Goal: Transaction & Acquisition: Purchase product/service

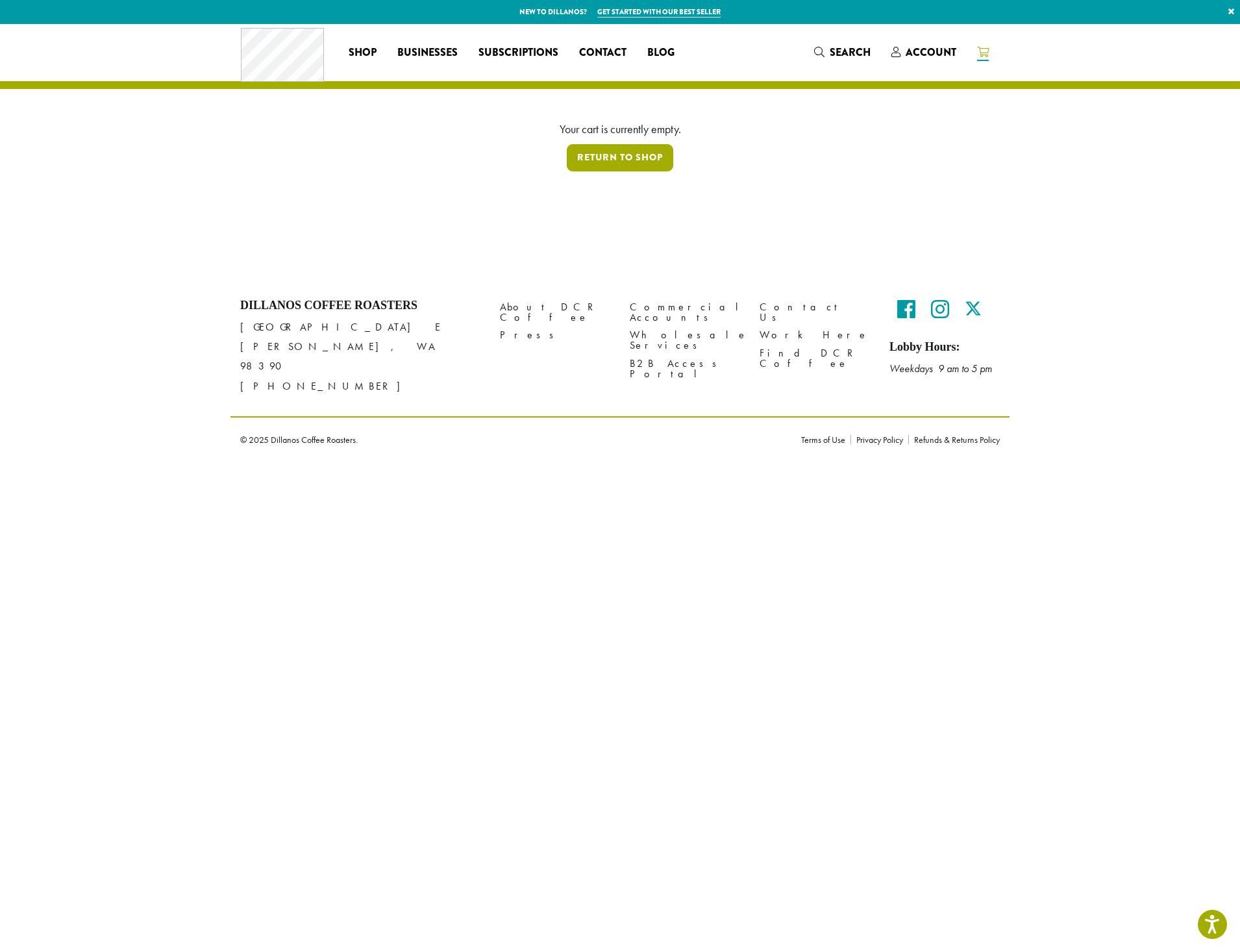
click at [594, 157] on link "Return to shop" at bounding box center [620, 158] width 107 height 27
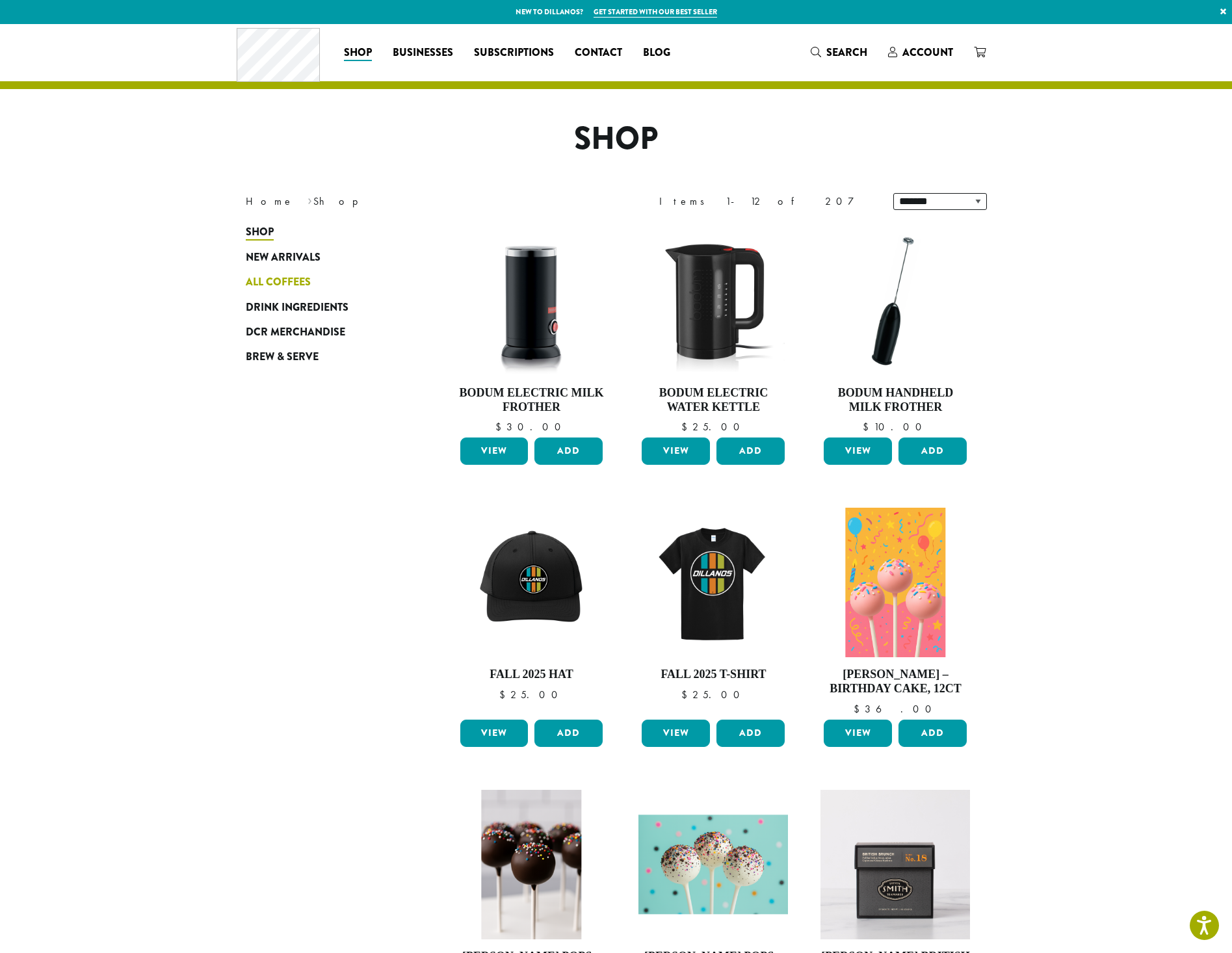
click at [269, 282] on span "All Coffees" at bounding box center [278, 282] width 65 height 16
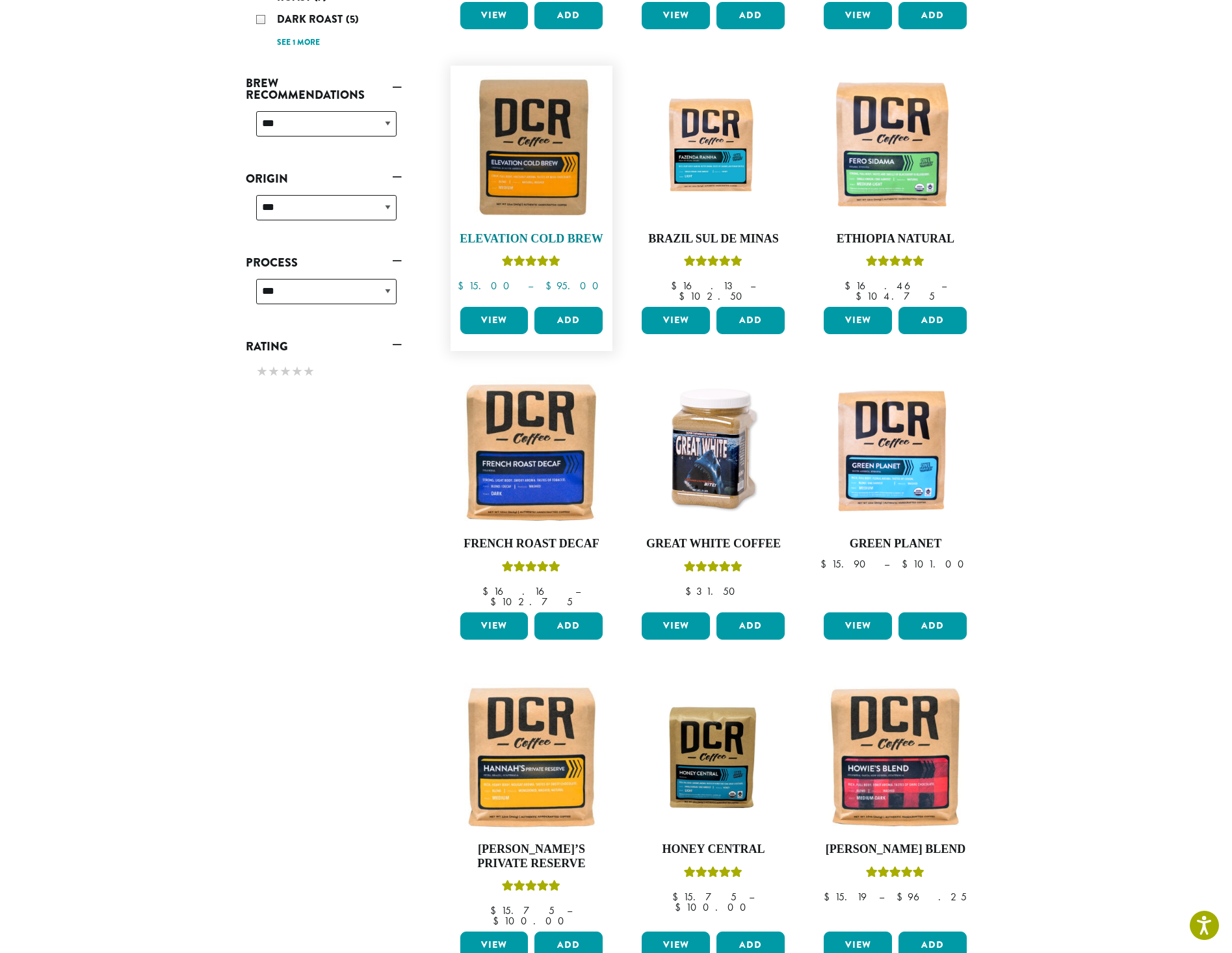
scroll to position [455, 0]
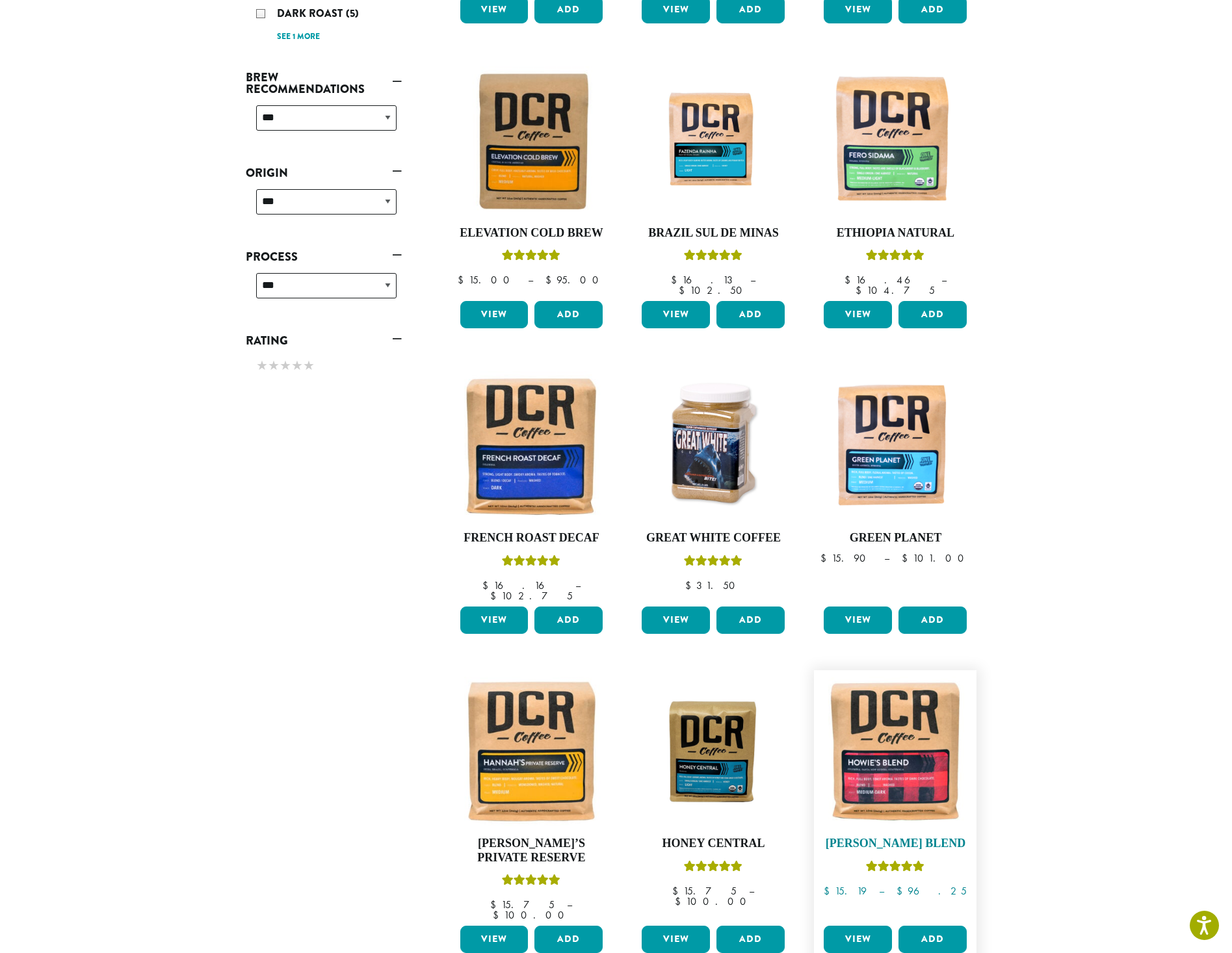
click at [870, 763] on img at bounding box center [895, 752] width 150 height 150
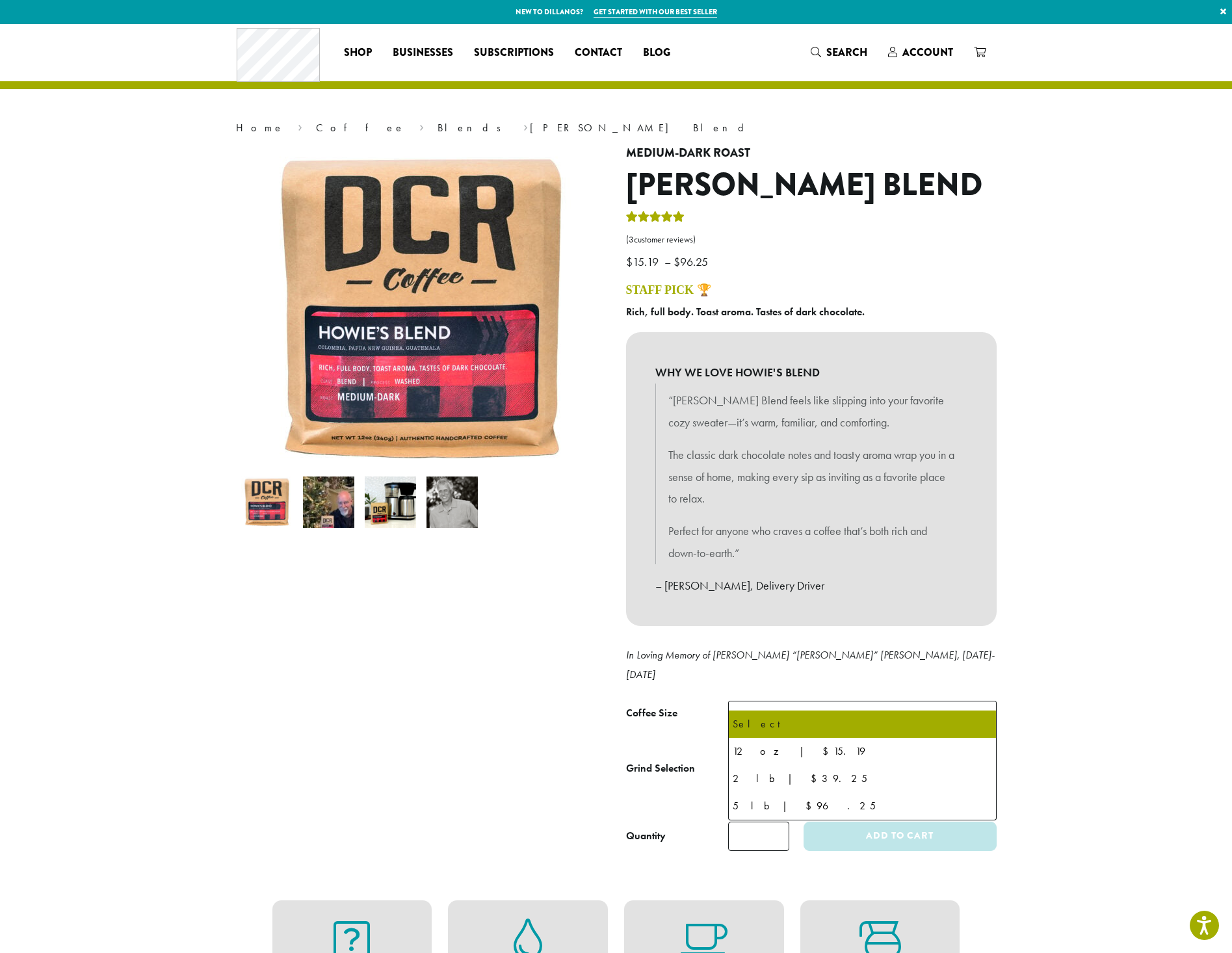
click at [879, 703] on span "Select" at bounding box center [863, 716] width 269 height 32
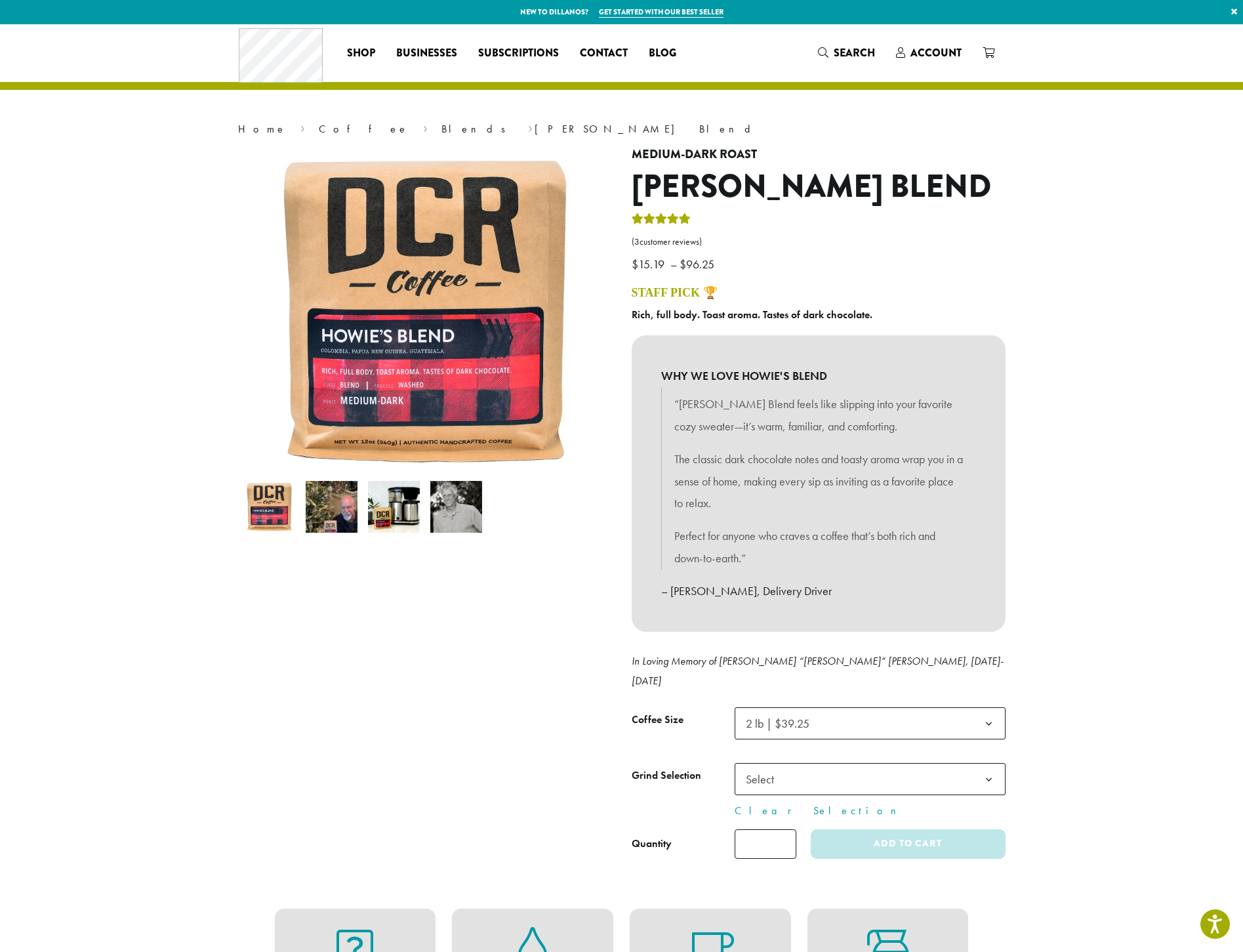
click at [799, 763] on span "Select" at bounding box center [870, 779] width 271 height 32
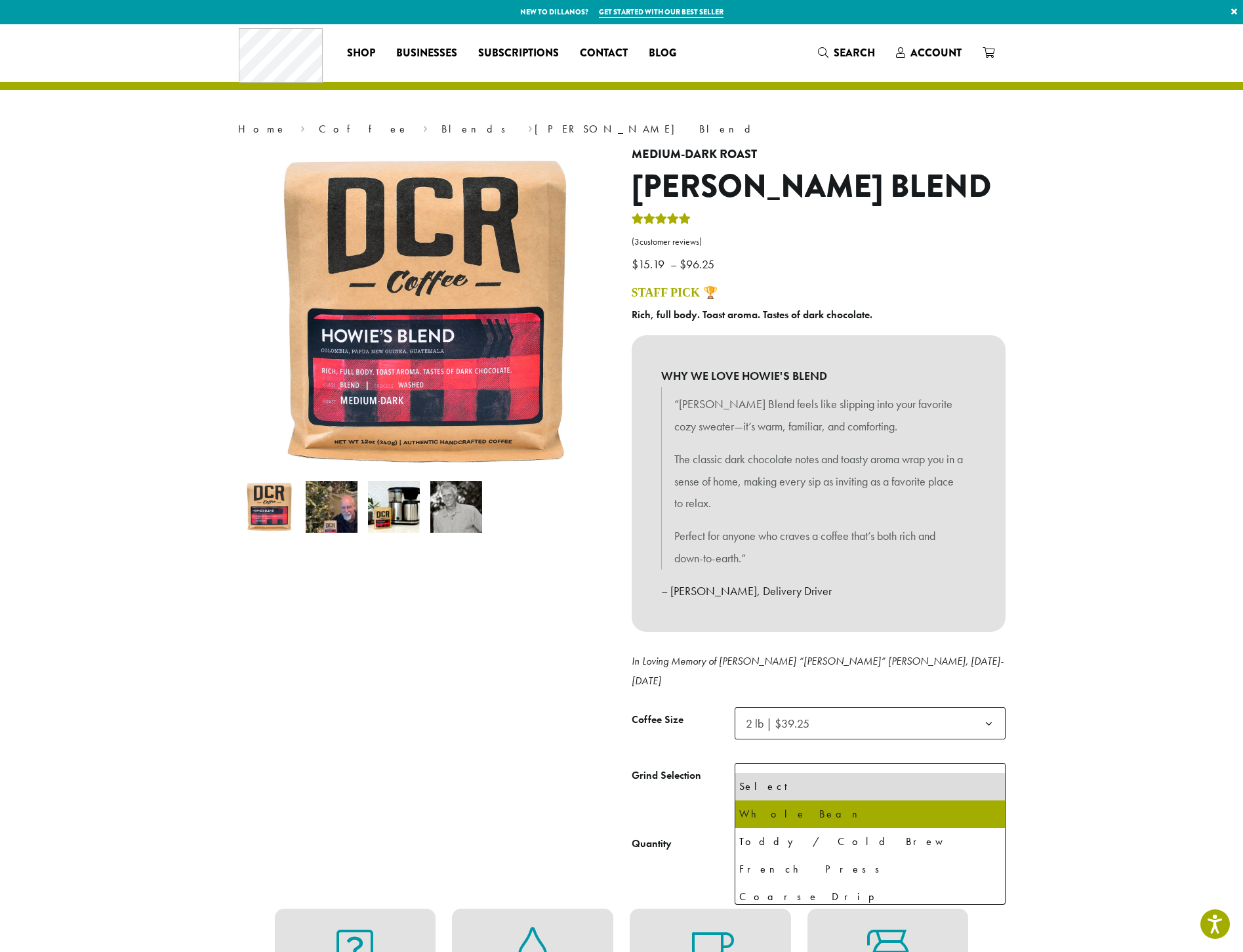
select select "**********"
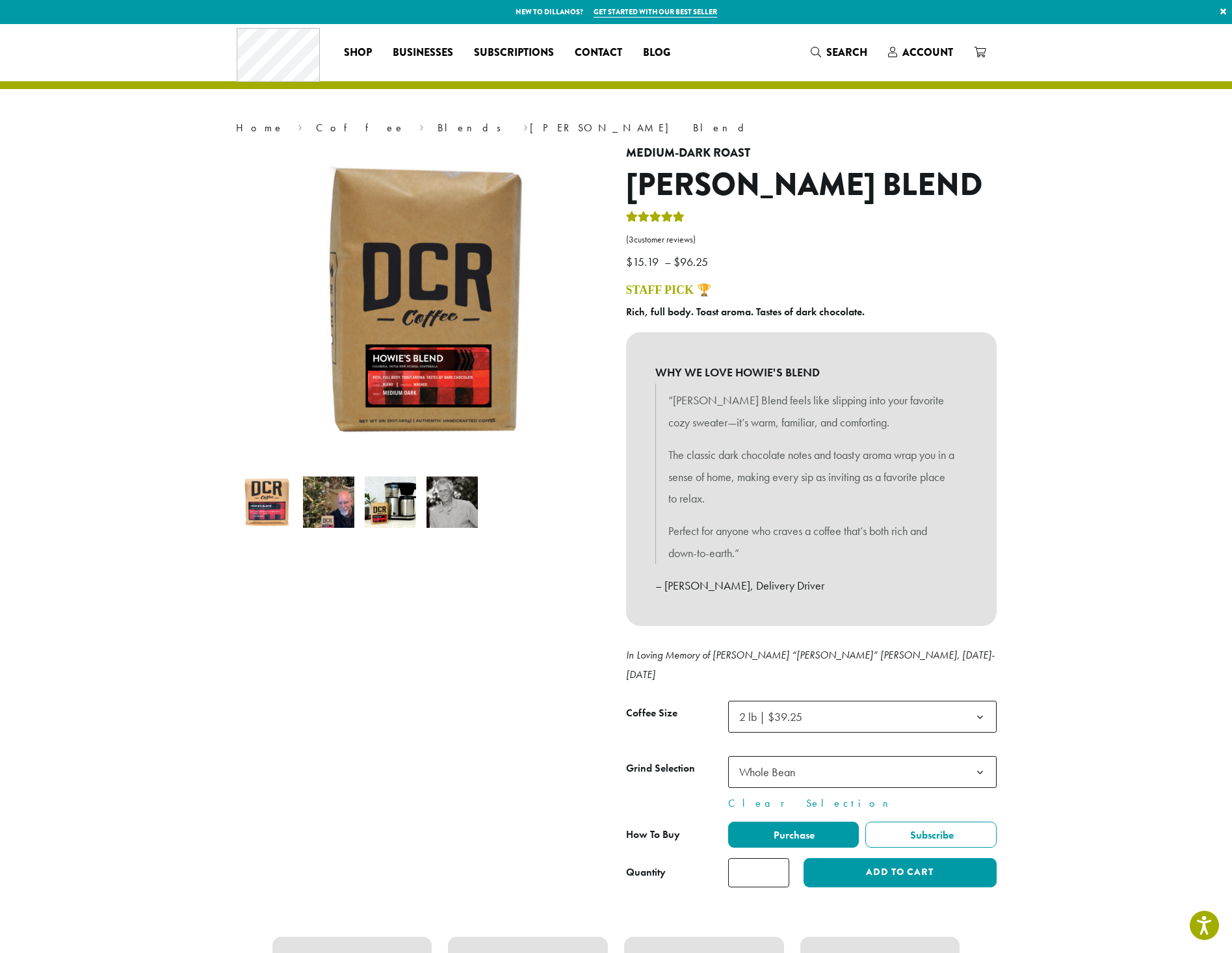
type input "*"
click at [779, 858] on input "*" at bounding box center [759, 872] width 61 height 29
click at [834, 858] on button "Add to cart" at bounding box center [900, 872] width 192 height 29
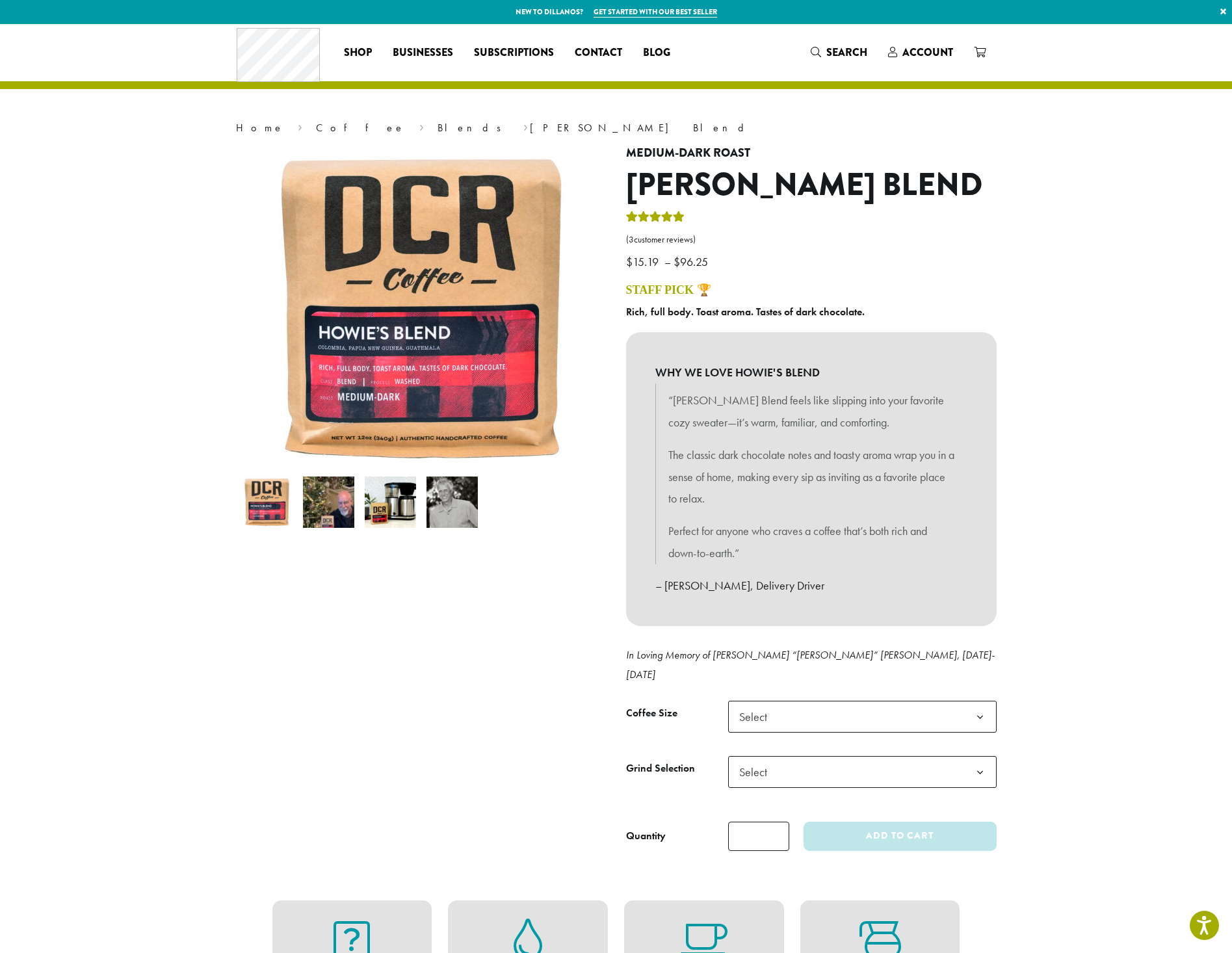
click at [855, 700] on span "Select" at bounding box center [863, 716] width 269 height 32
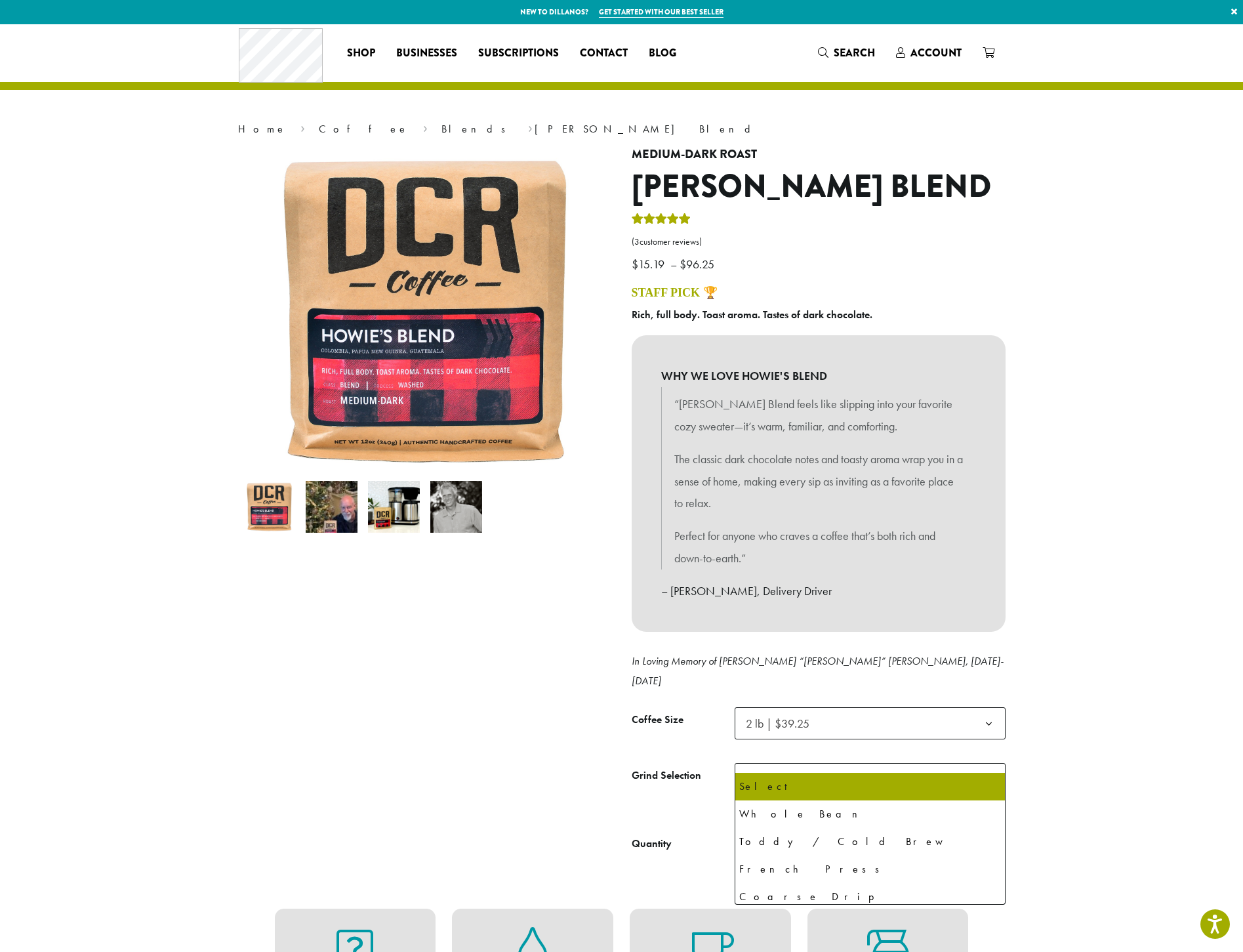
click at [799, 763] on span "Select" at bounding box center [870, 779] width 271 height 32
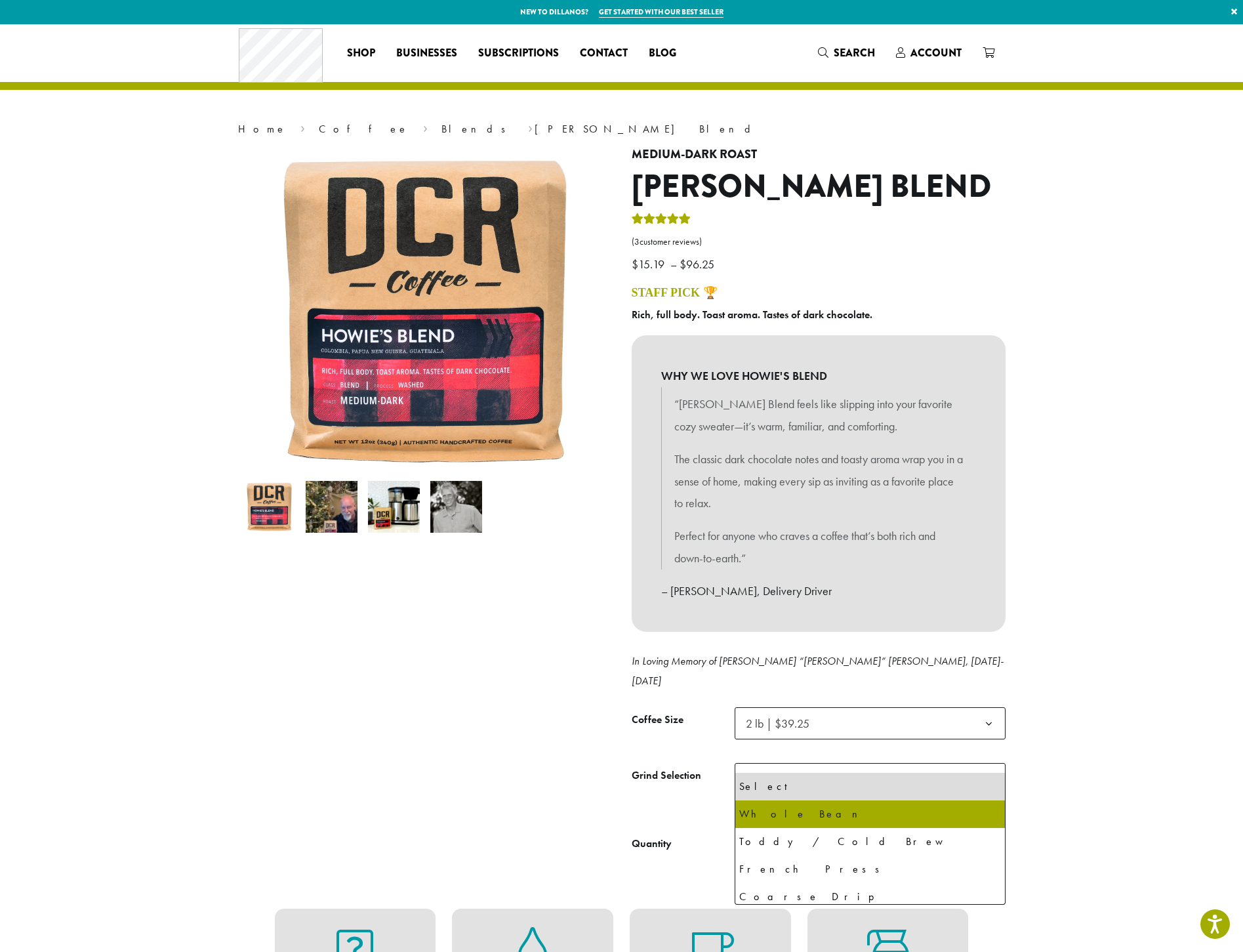
select select "**********"
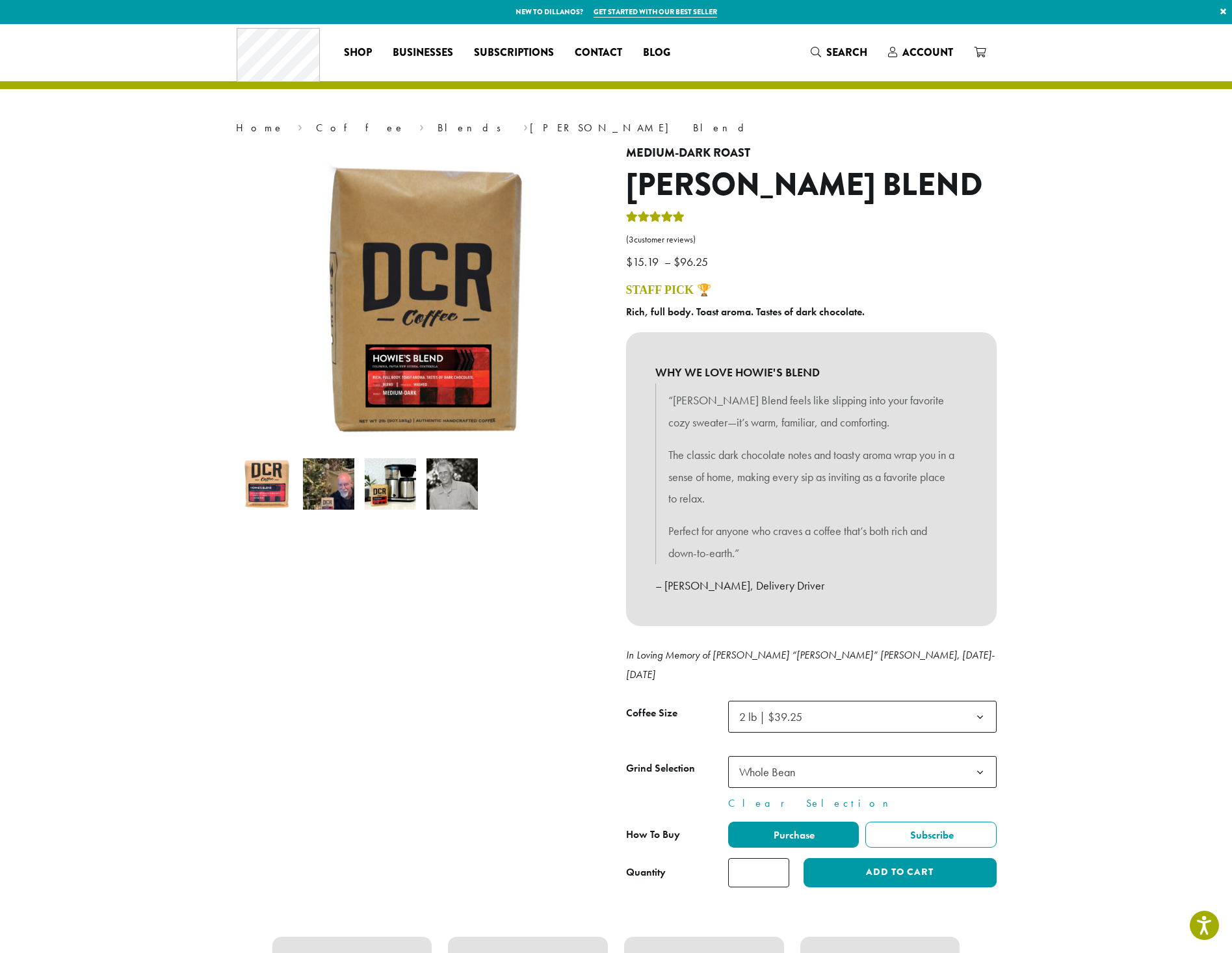
type input "*"
click at [778, 858] on input "*" at bounding box center [759, 872] width 61 height 29
click at [829, 858] on button "Add to cart" at bounding box center [900, 872] width 192 height 29
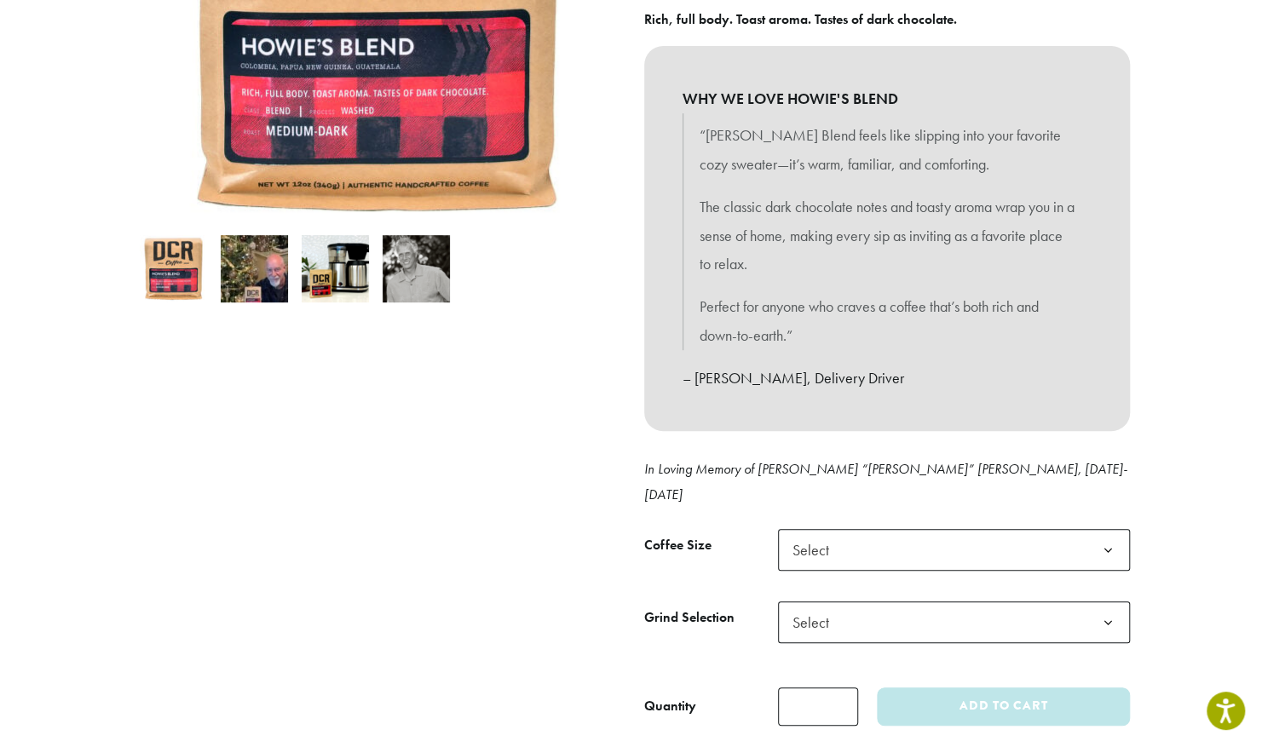
scroll to position [511, 0]
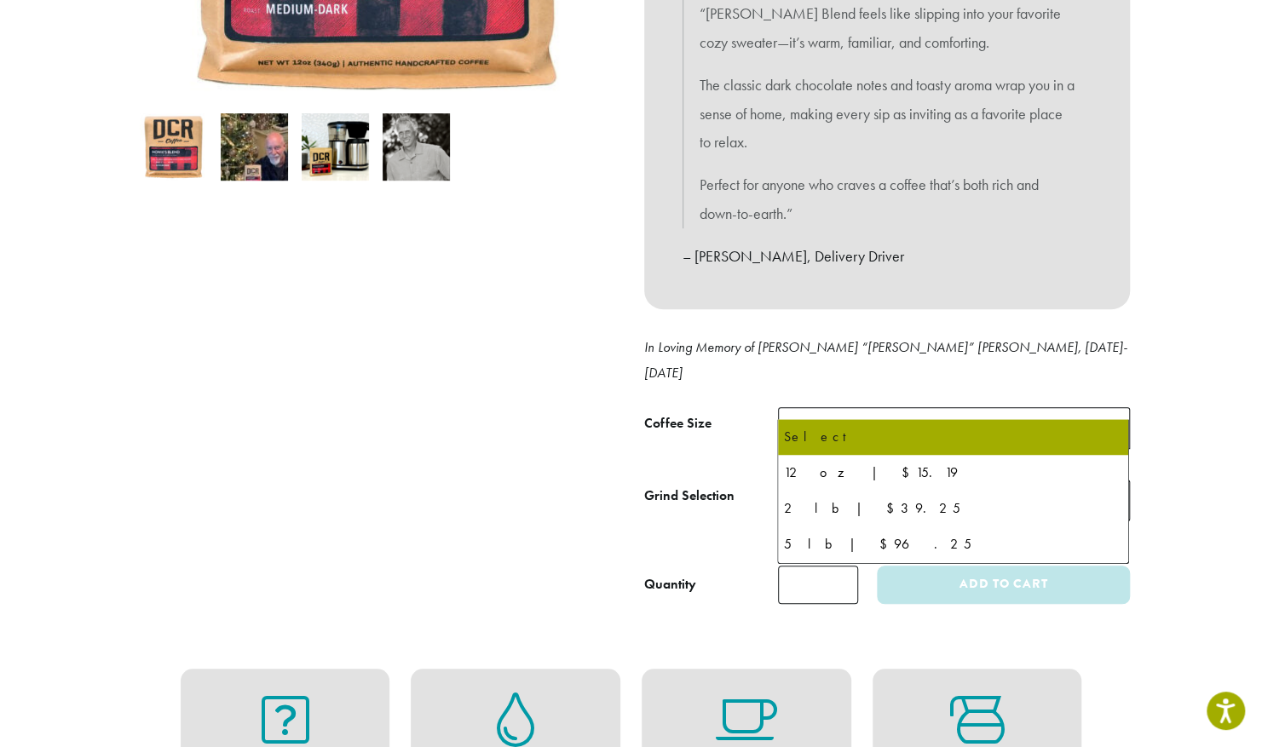
click at [862, 407] on span "Select" at bounding box center [954, 428] width 352 height 42
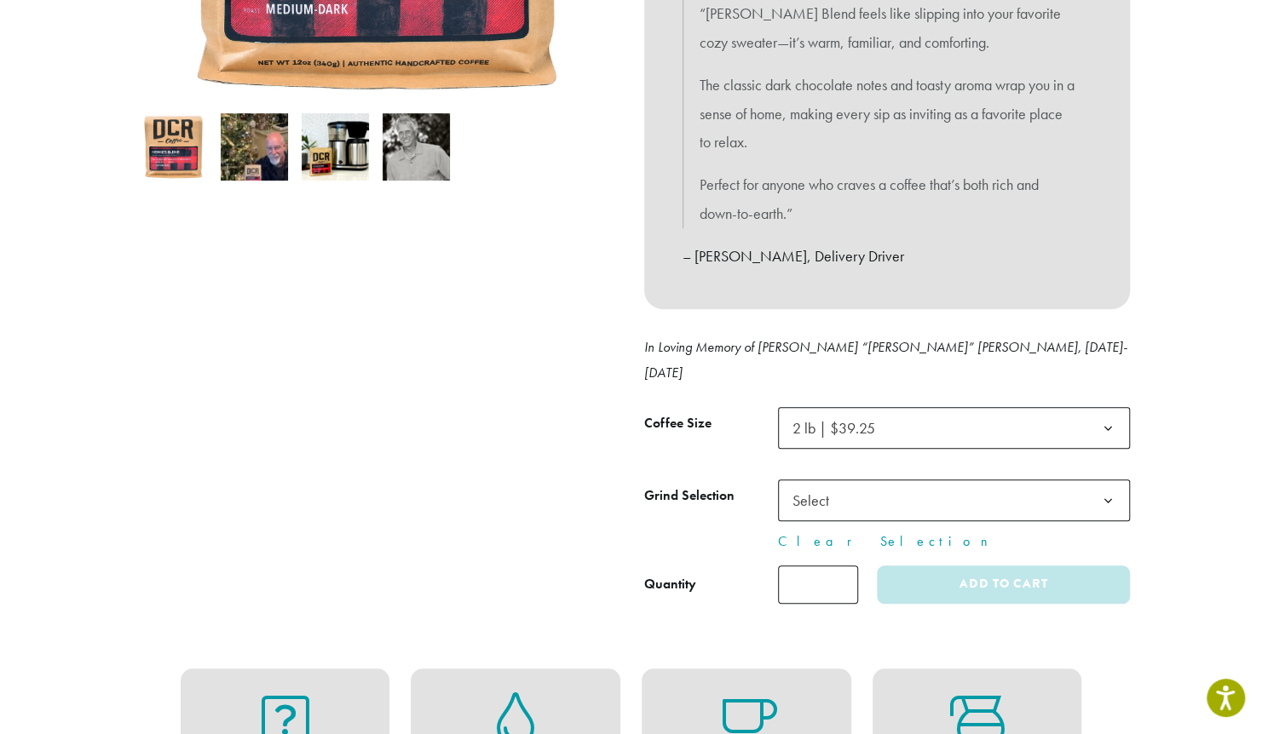
click at [813, 484] on span "Select" at bounding box center [815, 500] width 60 height 33
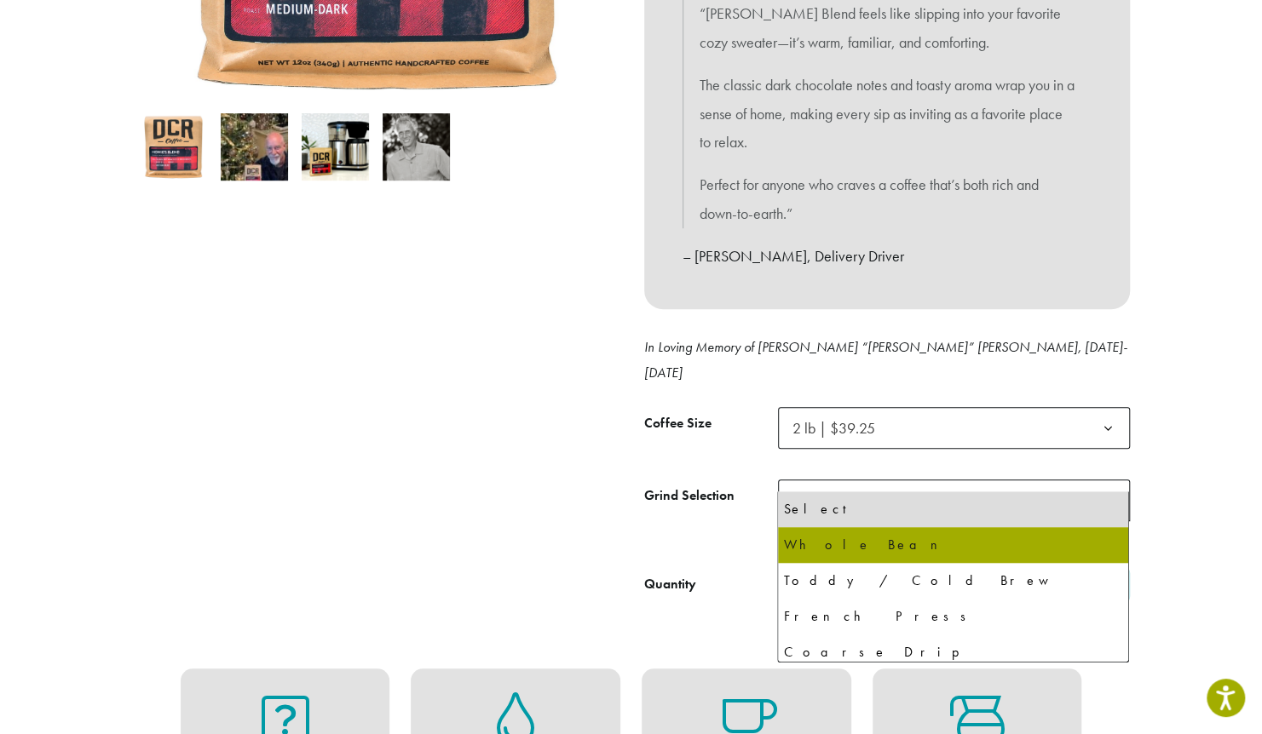
select select "**********"
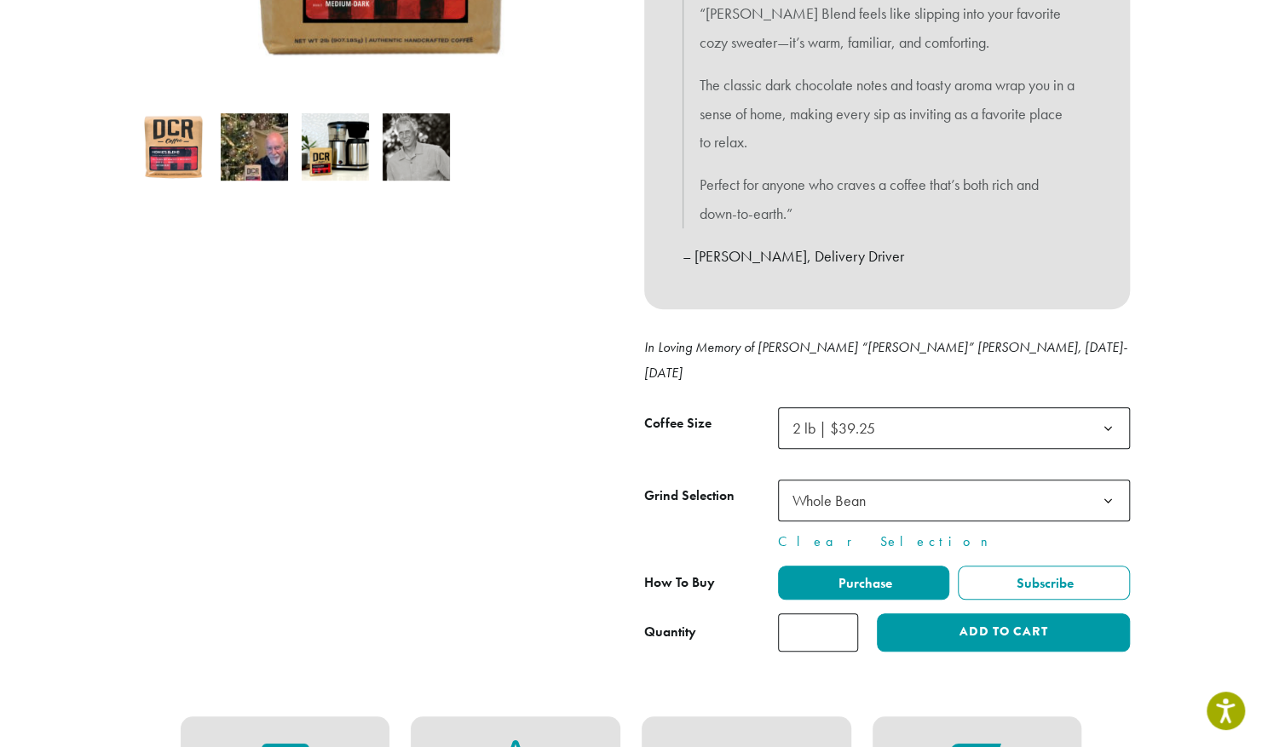
type input "*"
click at [842, 613] on input "*" at bounding box center [818, 632] width 80 height 38
click at [911, 613] on button "Add to cart" at bounding box center [1003, 632] width 252 height 38
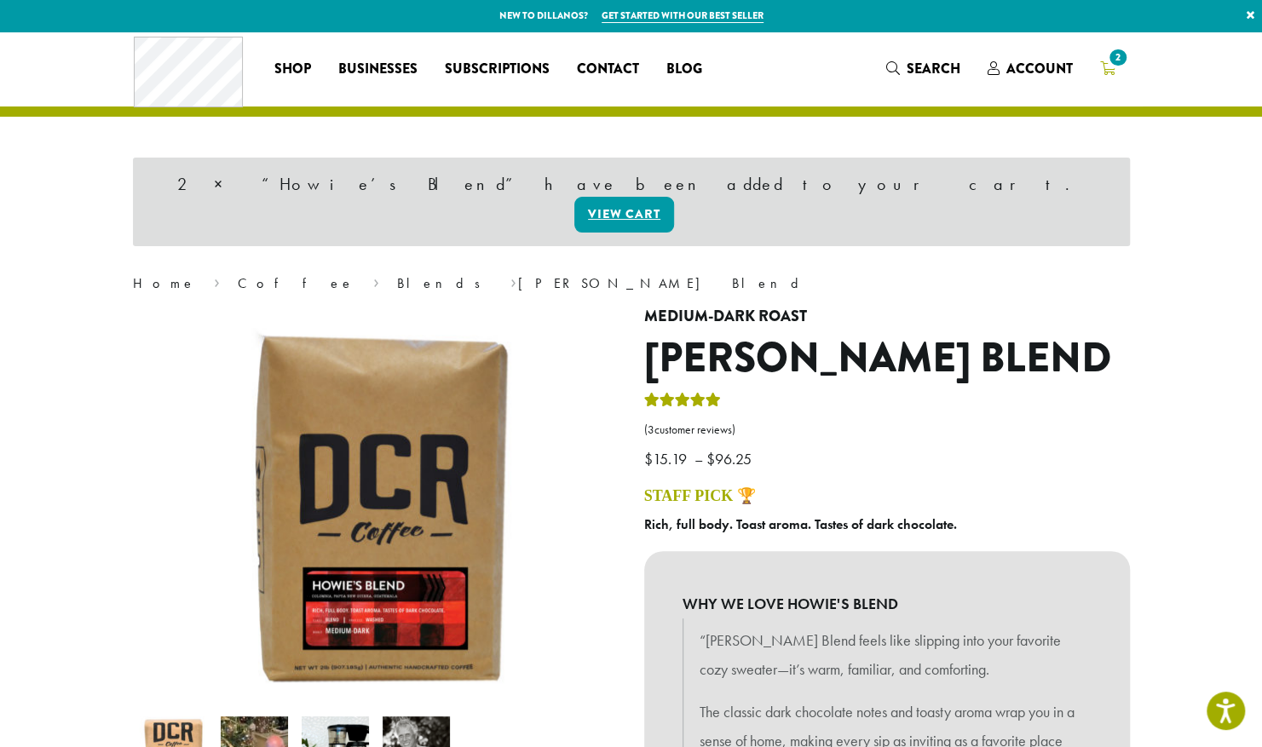
click at [1113, 60] on span "2" at bounding box center [1117, 57] width 23 height 23
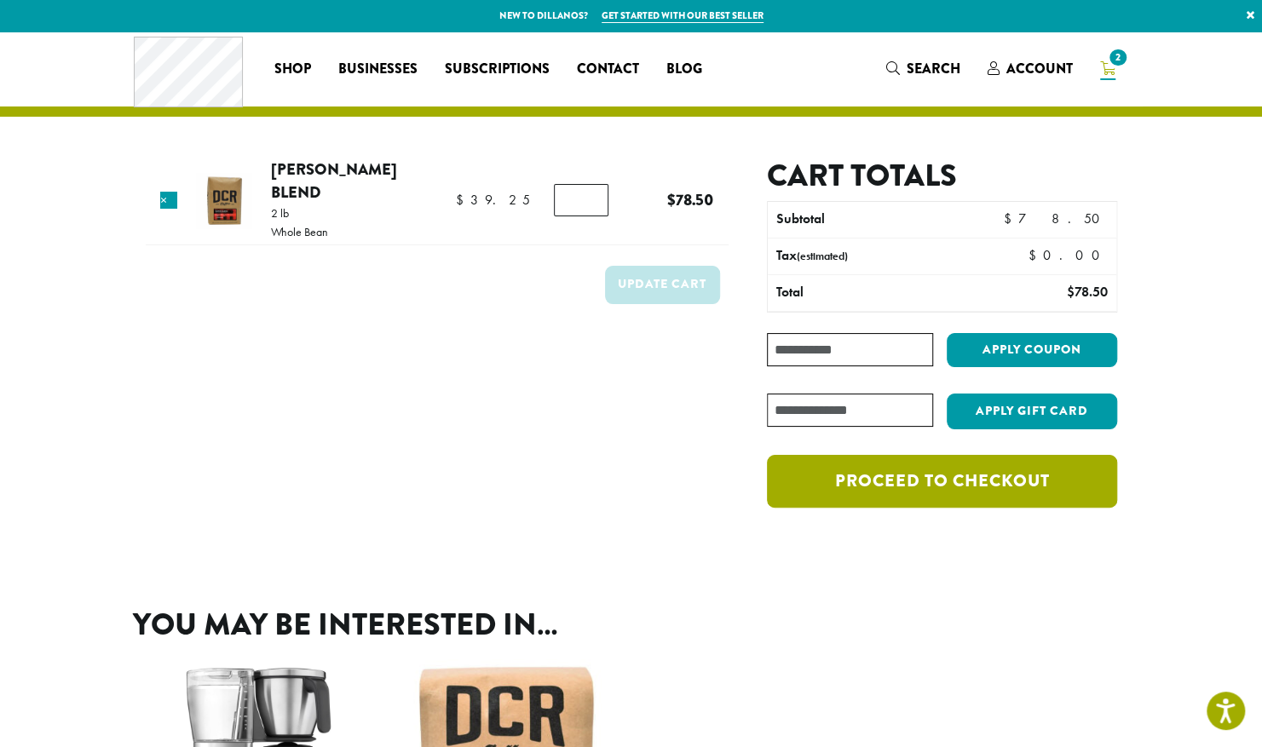
click at [886, 470] on link "Proceed to checkout" at bounding box center [941, 481] width 349 height 53
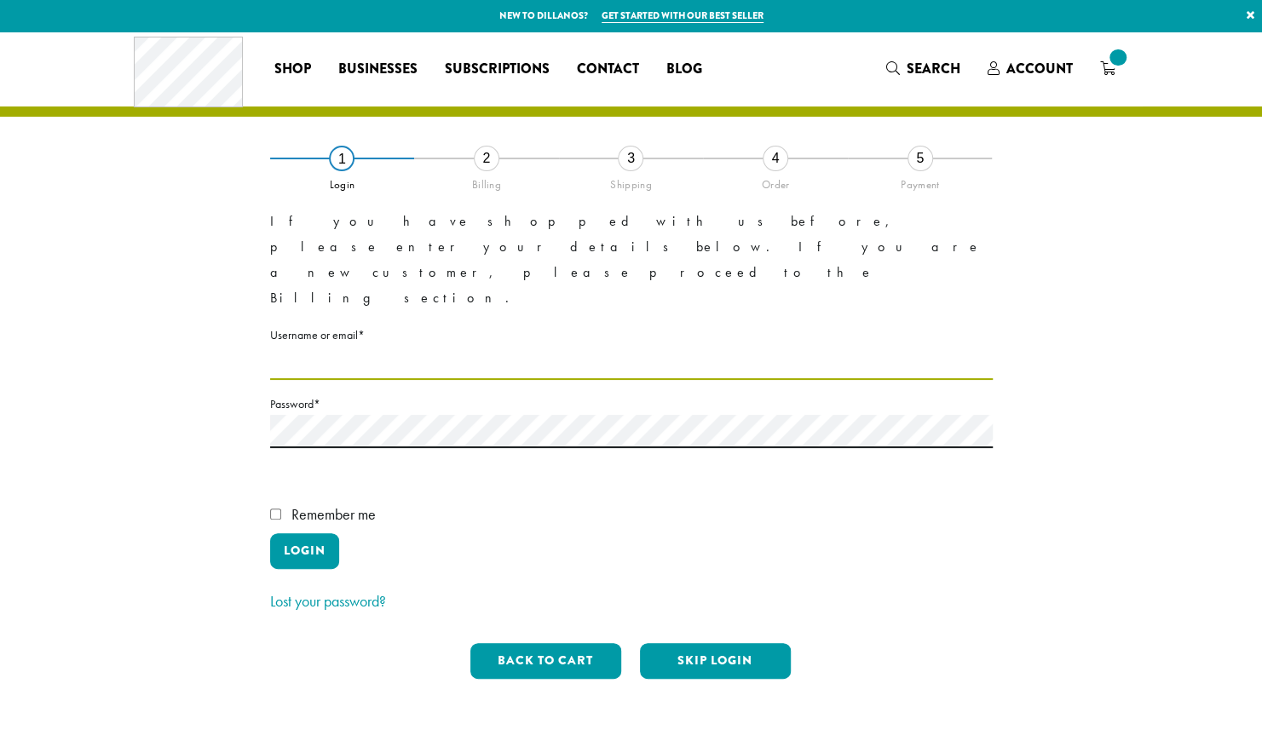
type input "**********"
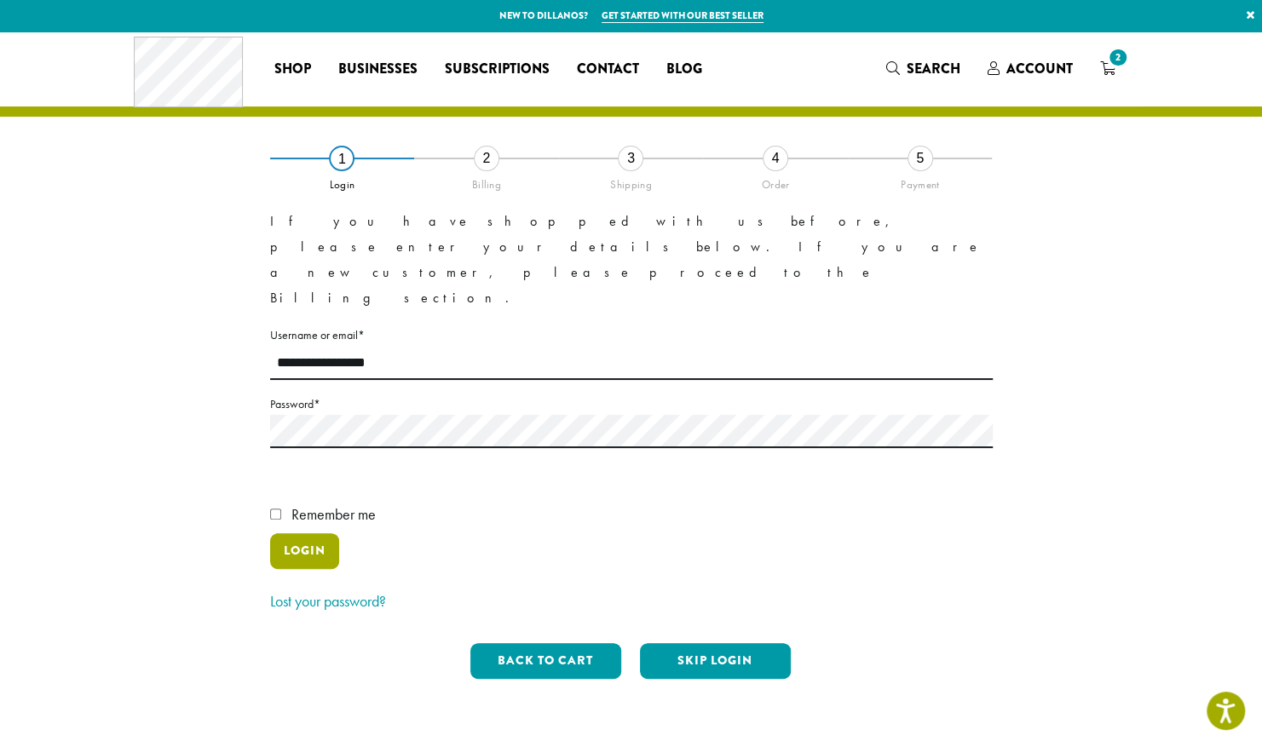
click at [326, 533] on button "Login" at bounding box center [304, 551] width 69 height 36
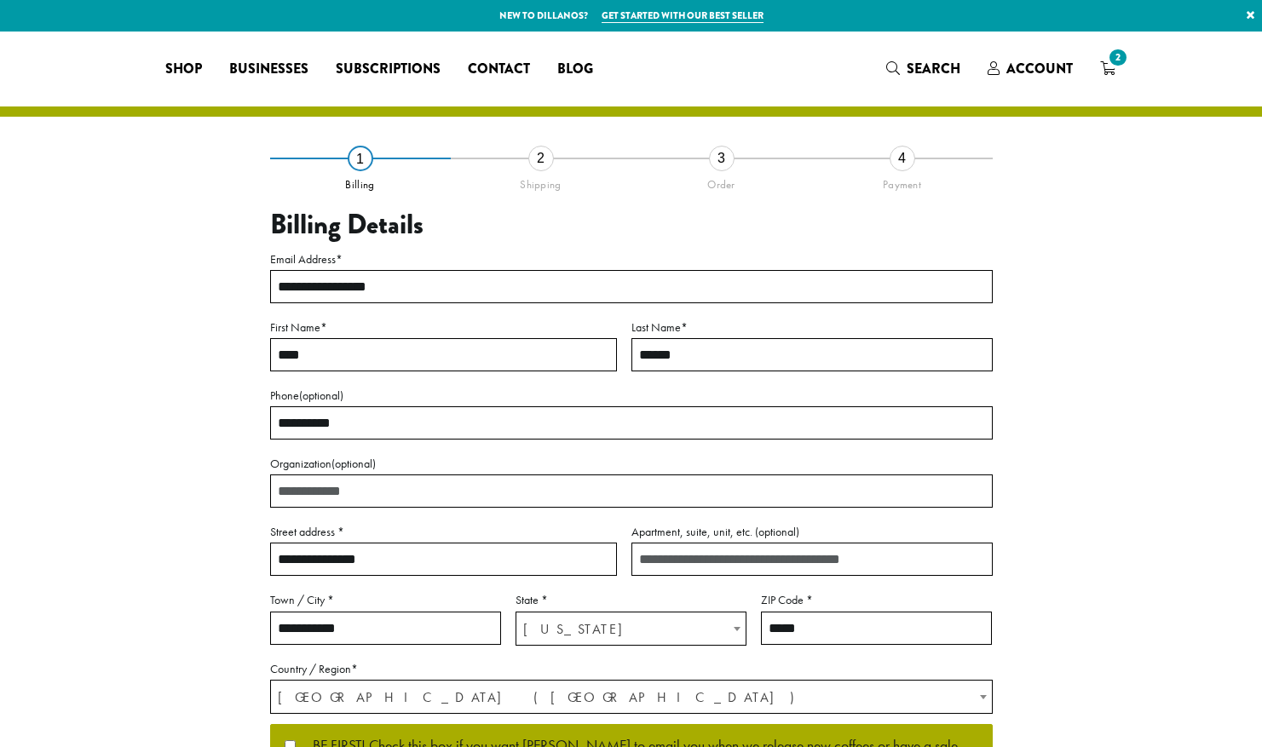
select select "**"
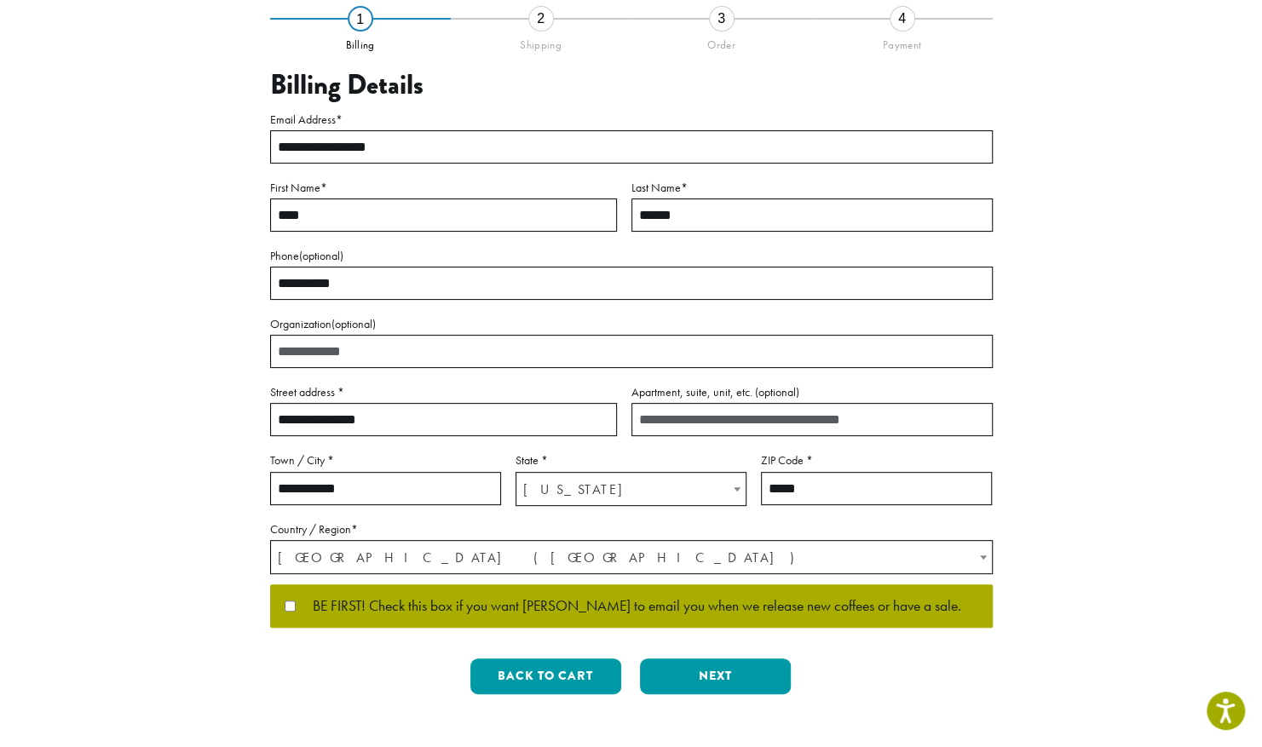
scroll to position [170, 0]
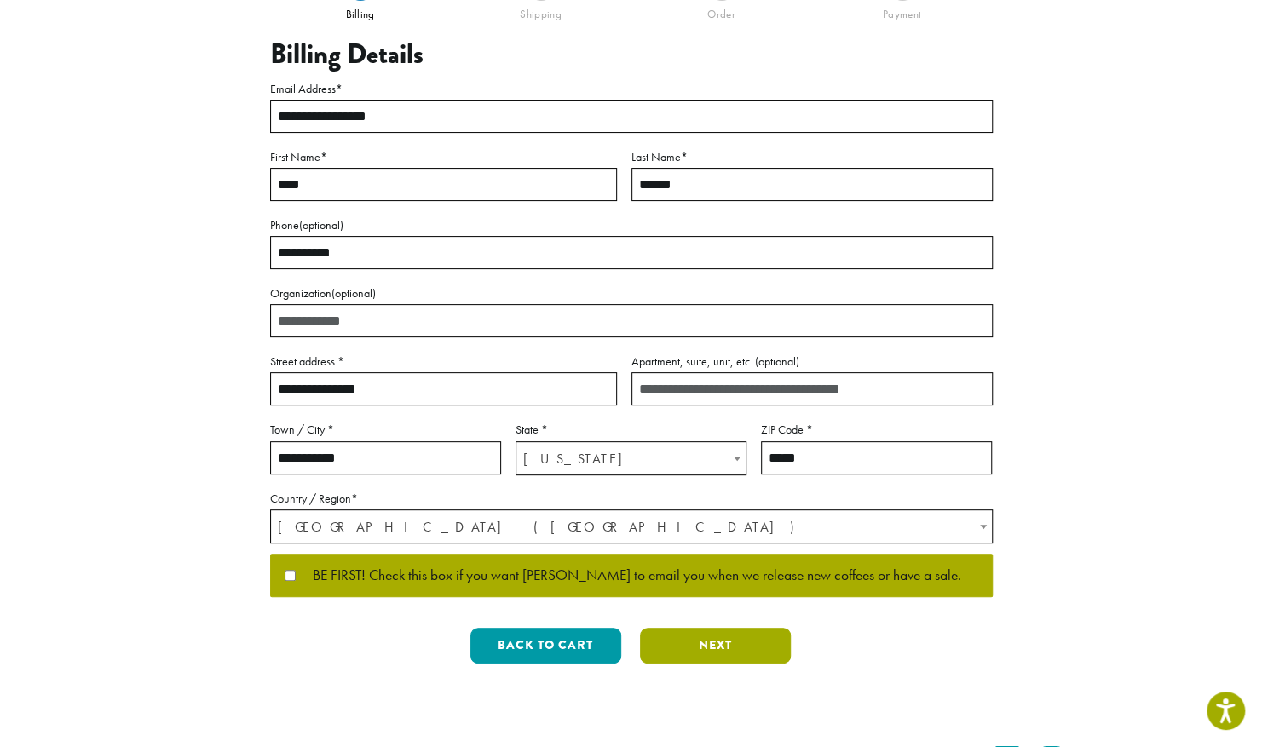
click at [678, 652] on button "Next" at bounding box center [715, 646] width 151 height 36
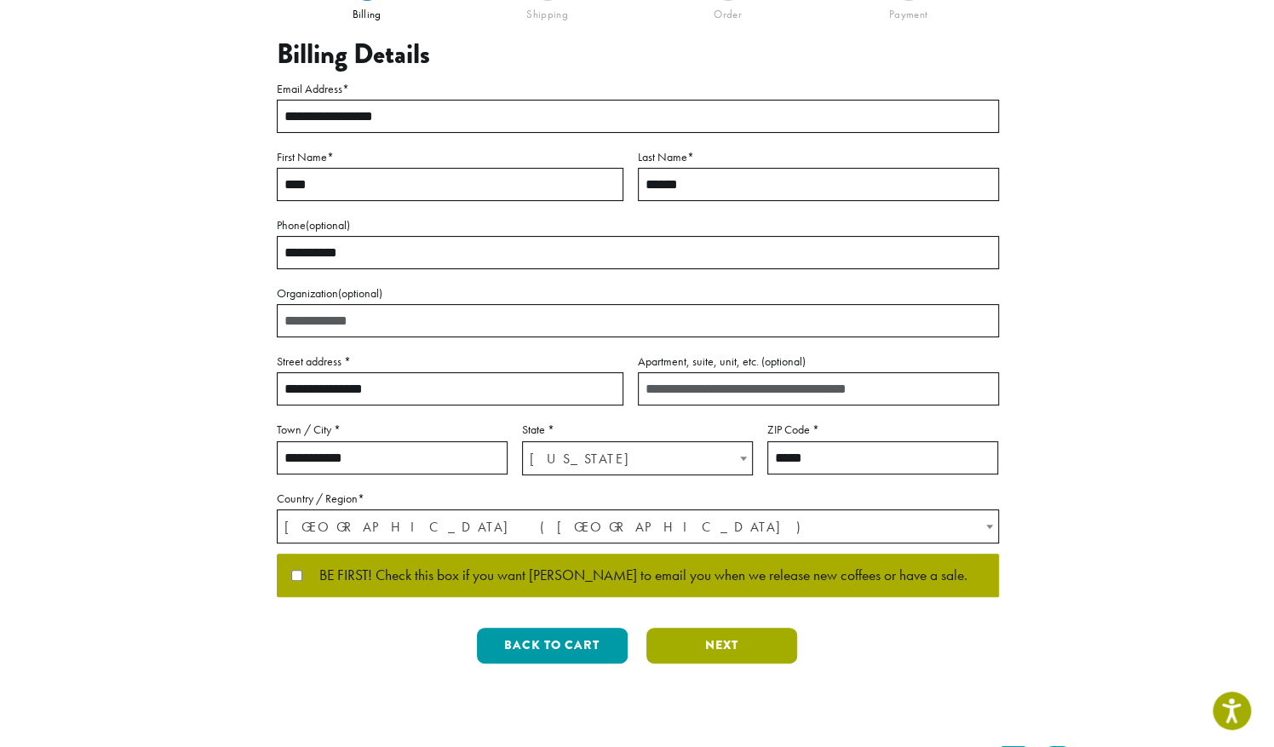
scroll to position [0, 0]
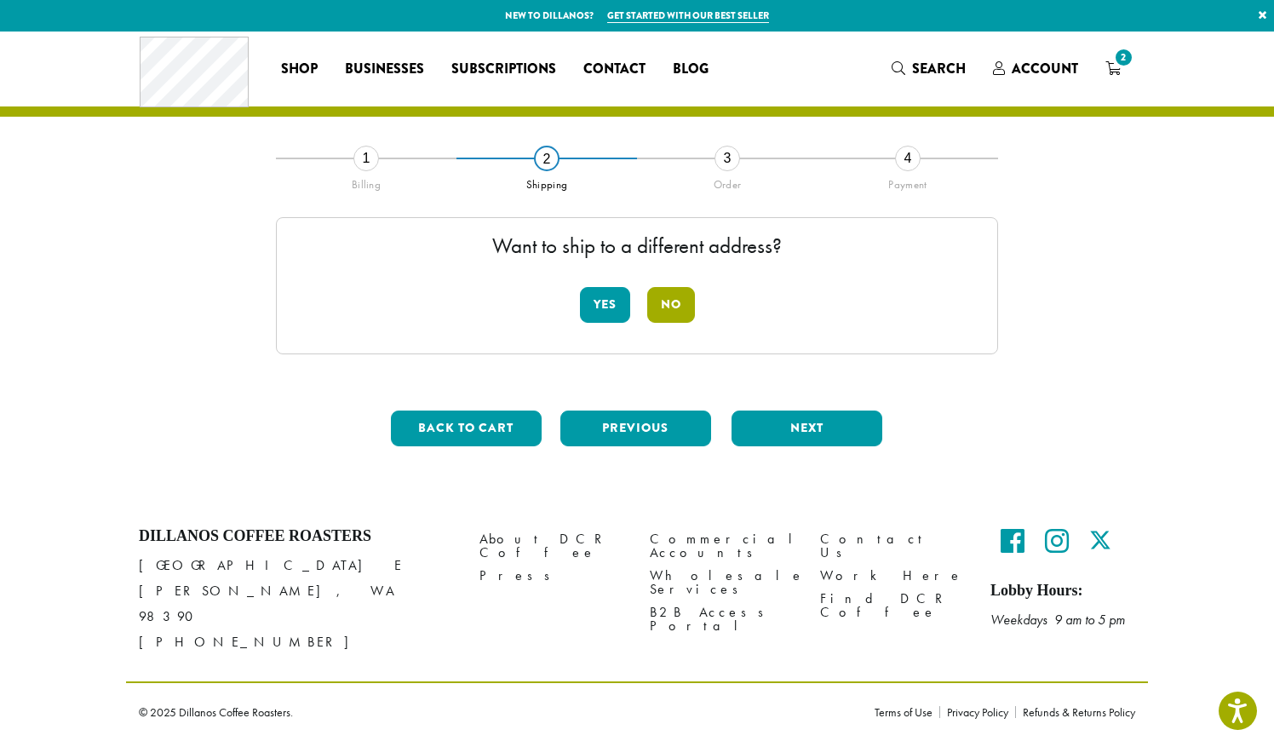
click at [675, 305] on button "No" at bounding box center [671, 305] width 48 height 36
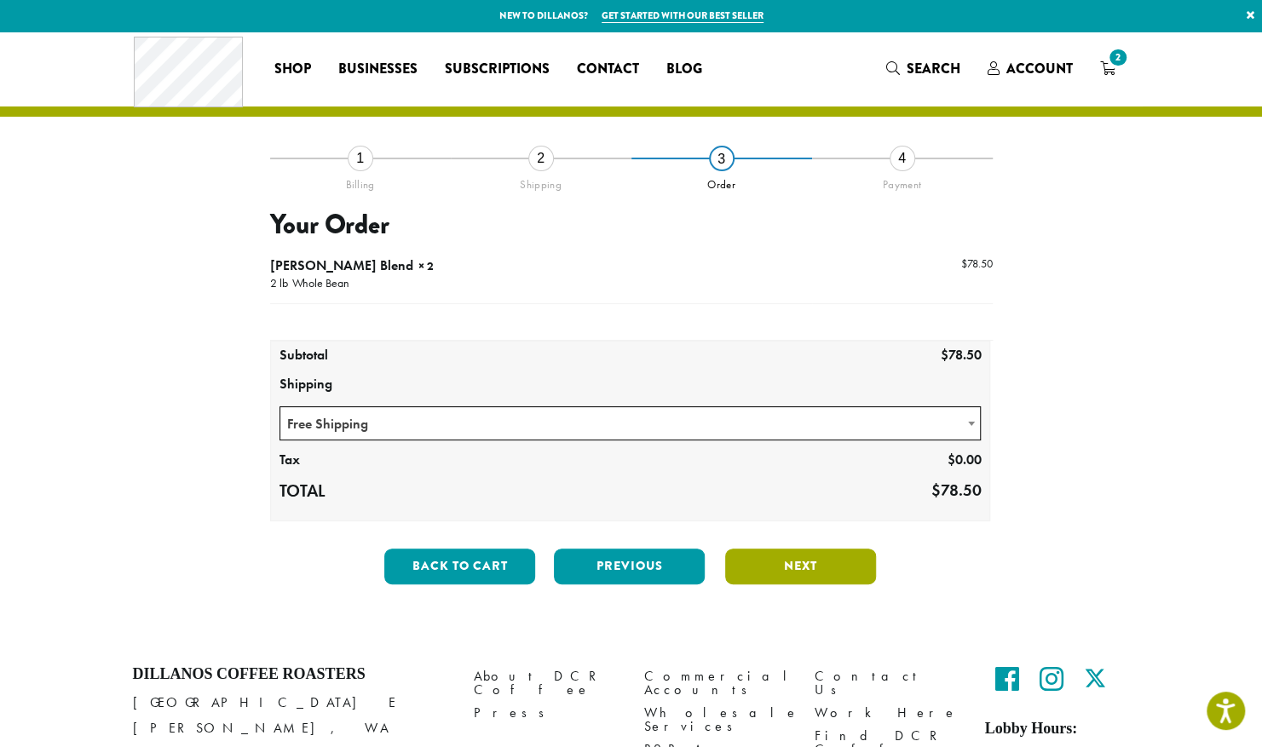
click at [732, 549] on button "Next" at bounding box center [800, 567] width 151 height 36
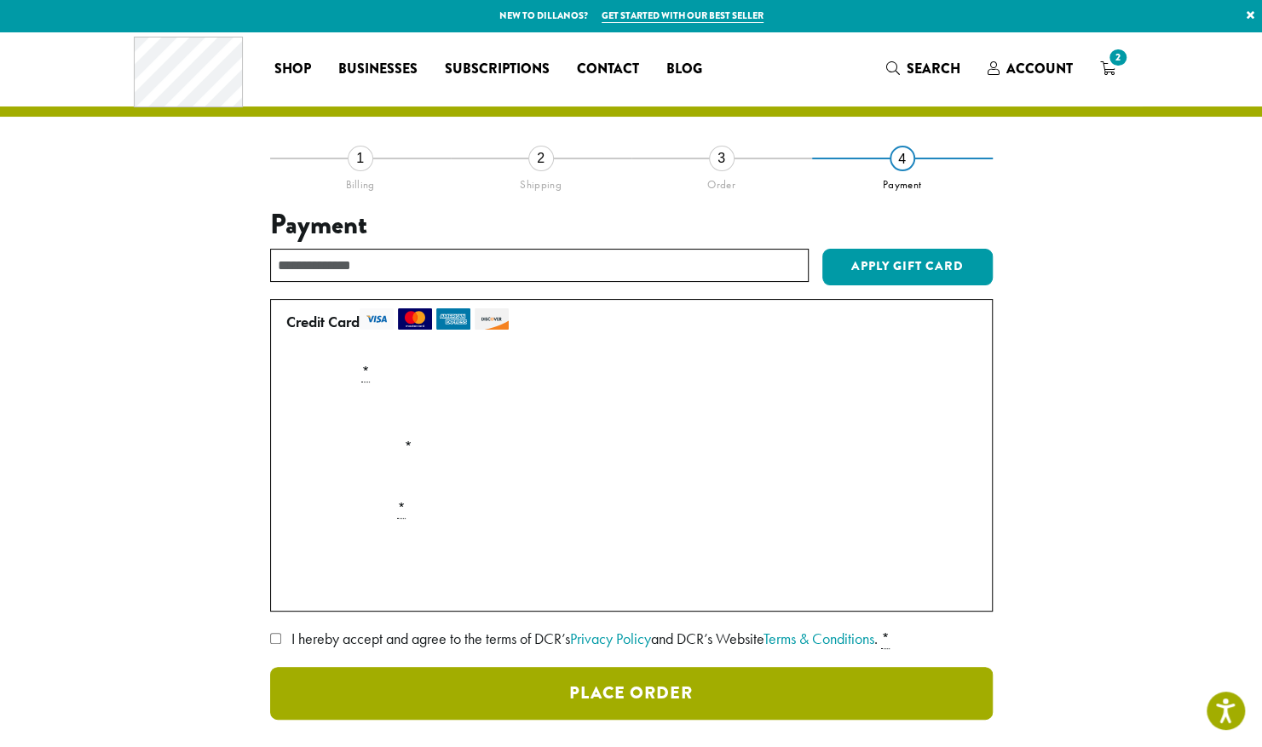
click at [345, 688] on button "Place Order" at bounding box center [631, 693] width 722 height 53
